Goal: Find specific page/section: Find specific page/section

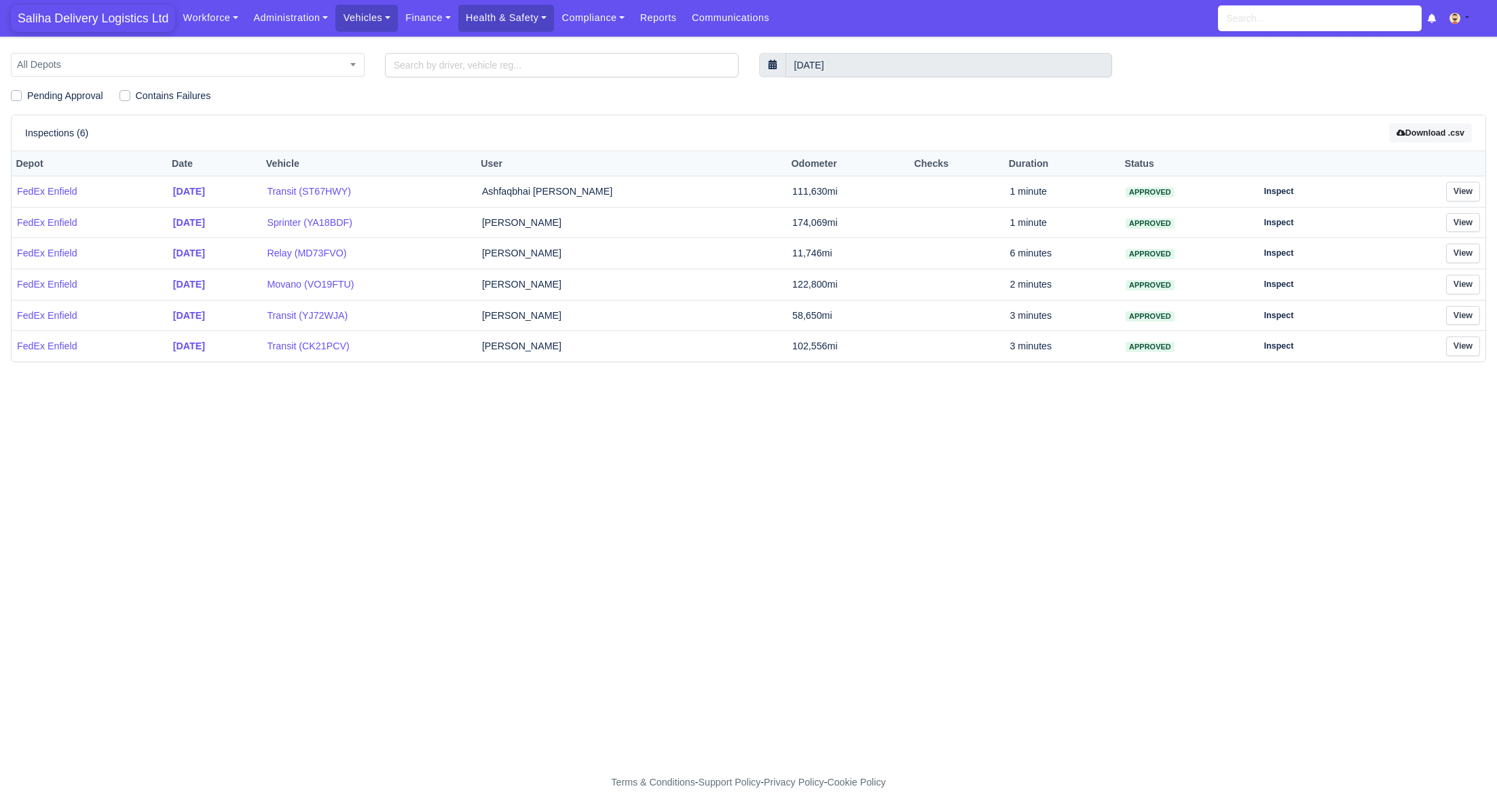
click at [131, 19] on span "Saliha Delivery Logistics Ltd" at bounding box center [93, 19] width 164 height 27
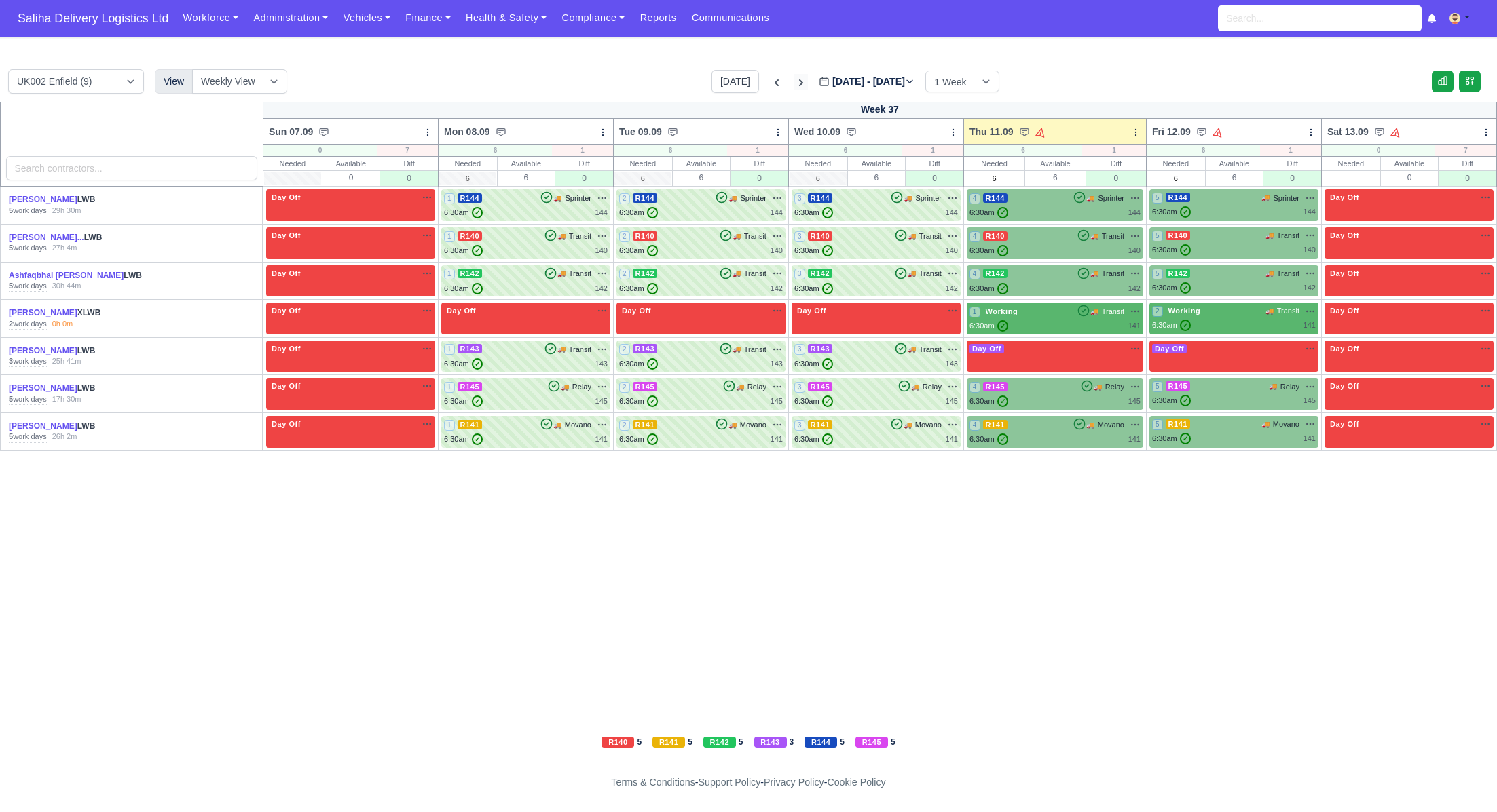
click at [794, 81] on icon at bounding box center [801, 83] width 14 height 14
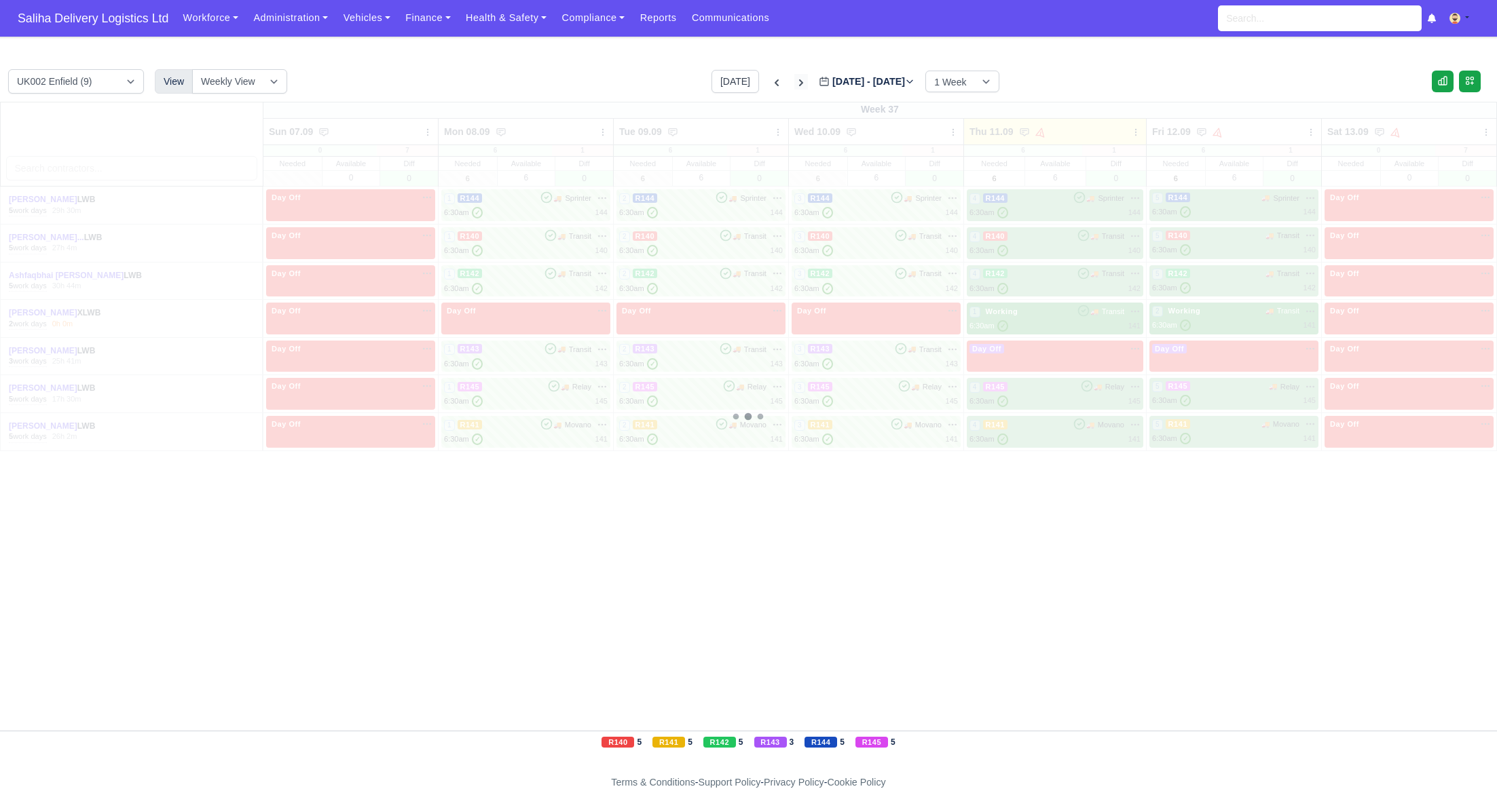
type input "2025-09-18"
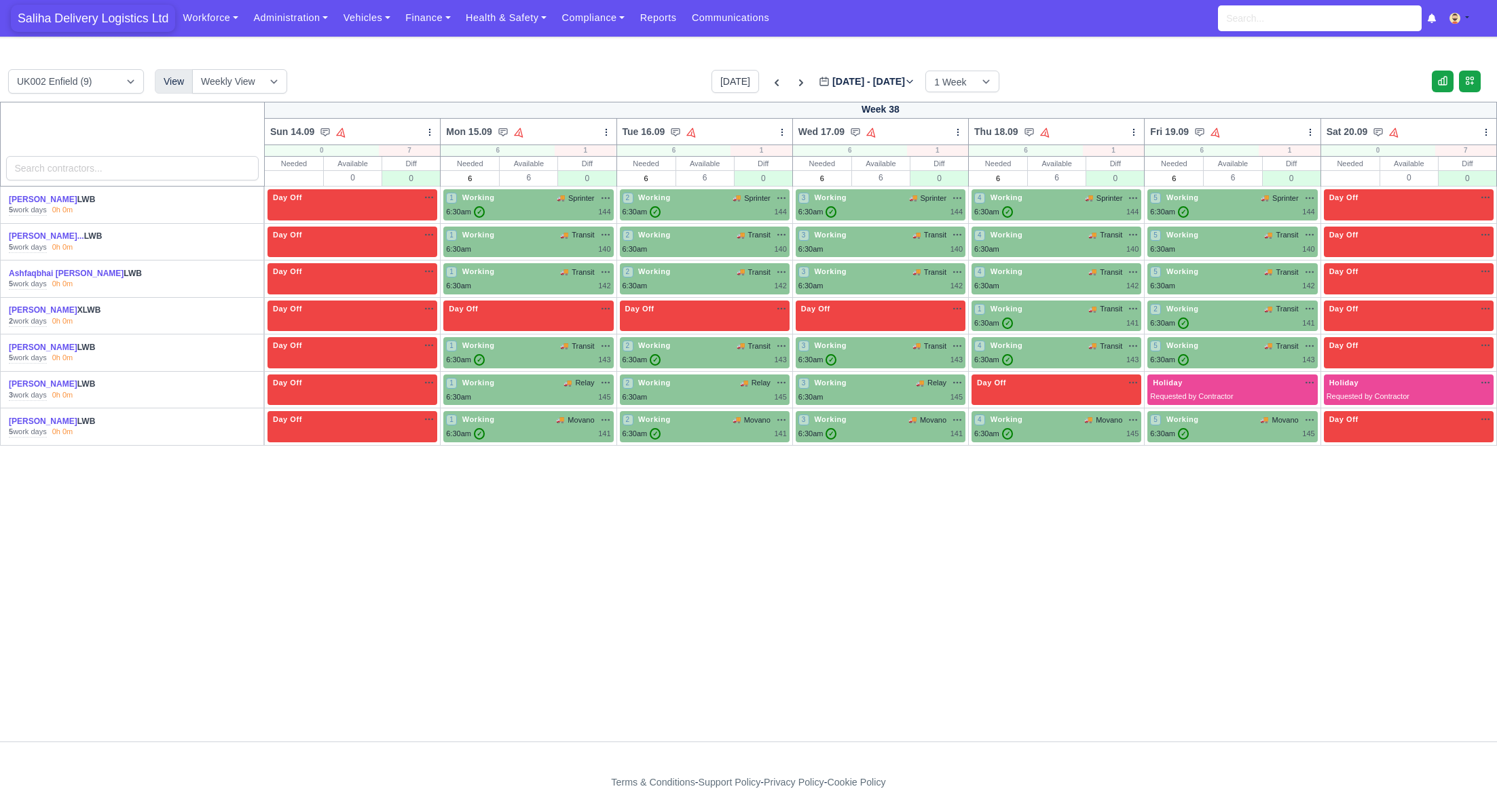
click at [120, 24] on span "Saliha Delivery Logistics Ltd" at bounding box center [93, 19] width 164 height 27
